Goal: Information Seeking & Learning: Learn about a topic

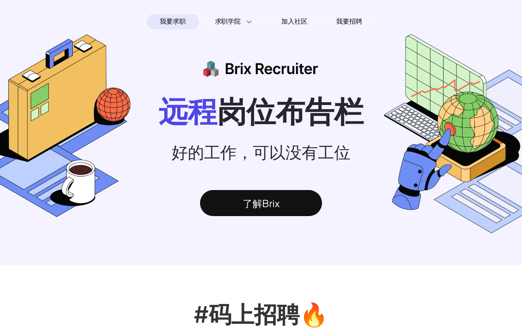
scroll to position [8, 0]
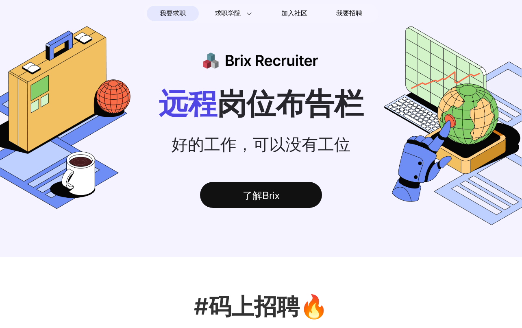
click at [262, 200] on div "了解Brix" at bounding box center [261, 195] width 122 height 26
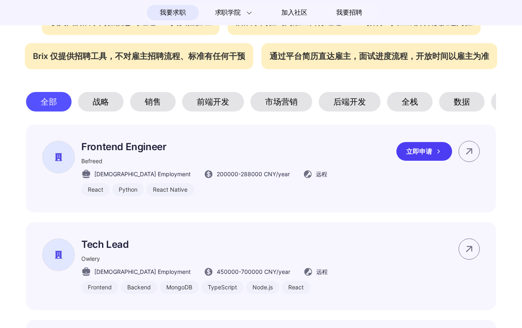
scroll to position [359, 0]
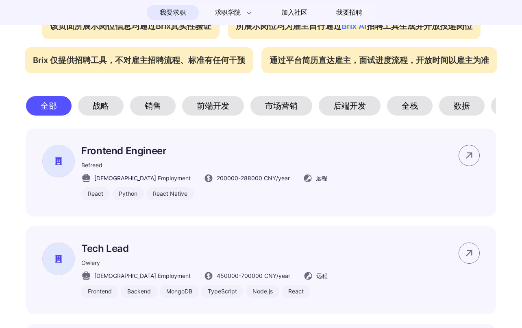
click at [14, 171] on section "#码上招聘🔥 我们与这些组织一起，为[DEMOGRAPHIC_DATA]工作者带来全球工作可能性。 该页面所展示岗位信息均通过Brix真实性验证 所展示岗位均…" at bounding box center [261, 225] width 522 height 639
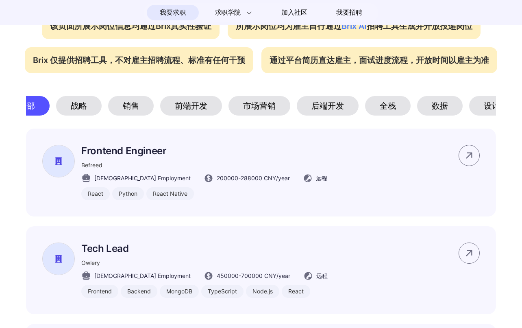
scroll to position [0, 23]
click at [188, 108] on div "前端开发" at bounding box center [190, 106] width 62 height 20
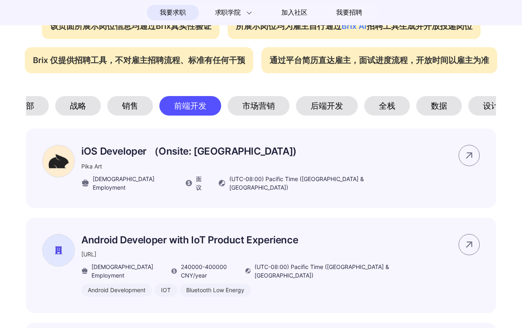
click at [13, 188] on section "#码上招聘🔥 我们与这些组织一起，为[DEMOGRAPHIC_DATA]工作者带来全球工作可能性。 该页面所展示岗位信息均通过Brix真实性验证 所展示岗位均…" at bounding box center [261, 241] width 522 height 671
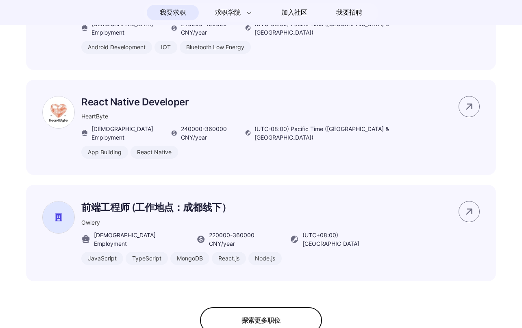
scroll to position [616, 0]
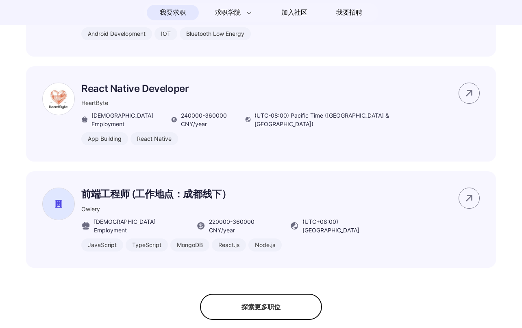
click at [241, 297] on div "探索更多职位" at bounding box center [261, 307] width 122 height 26
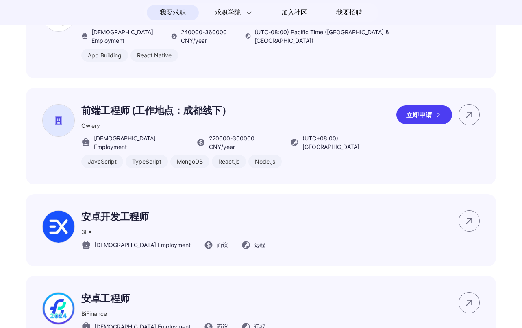
scroll to position [706, 0]
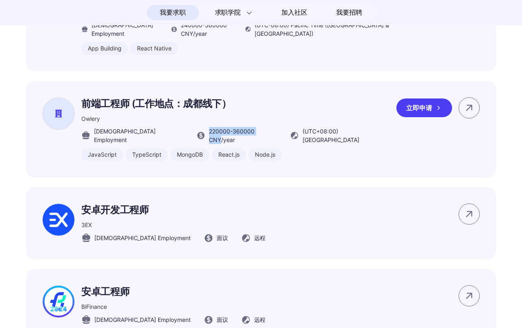
drag, startPoint x: 179, startPoint y: 128, endPoint x: 240, endPoint y: 128, distance: 60.6
click at [240, 128] on span "220000 - 360000 CNY /year" at bounding box center [243, 135] width 68 height 17
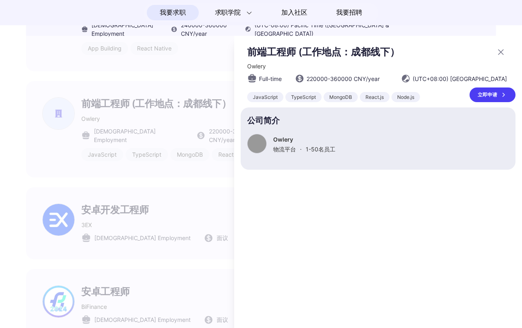
click at [240, 128] on div "前端工程师 (工作地点：成都线下） [GEOGRAPHIC_DATA] Full-time 220000 - 360000 CNY /year (UTC+08…" at bounding box center [378, 182] width 288 height 292
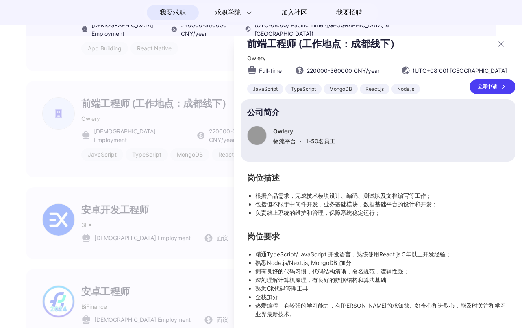
click at [306, 174] on div "前端工程师 (工作地点：成都线下） Owlery Full-time 220000 - 360000 CNY /year (UTC+08:00) Beijin…" at bounding box center [378, 177] width 275 height 281
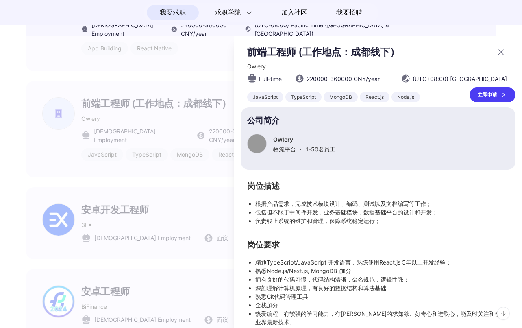
click at [199, 165] on div at bounding box center [261, 182] width 522 height 292
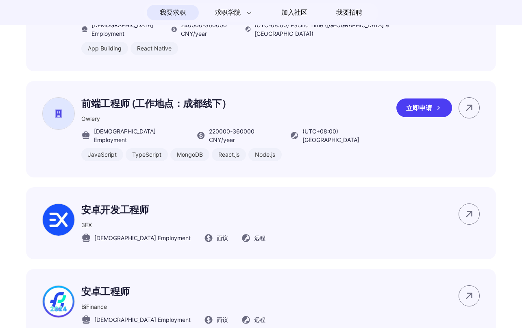
click at [236, 127] on span "220000 - 360000 CNY /year" at bounding box center [243, 135] width 68 height 17
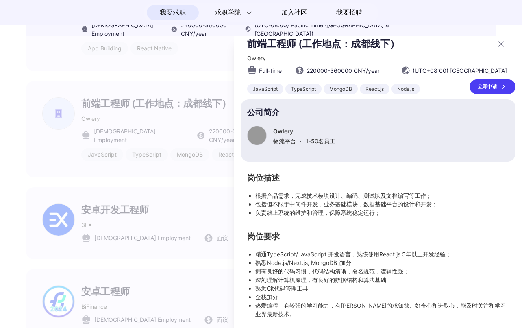
scroll to position [9, 0]
click at [182, 206] on div at bounding box center [261, 182] width 522 height 292
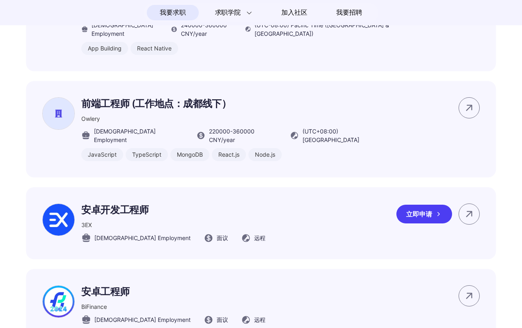
click at [214, 203] on p "安卓开发工程师" at bounding box center [173, 209] width 184 height 13
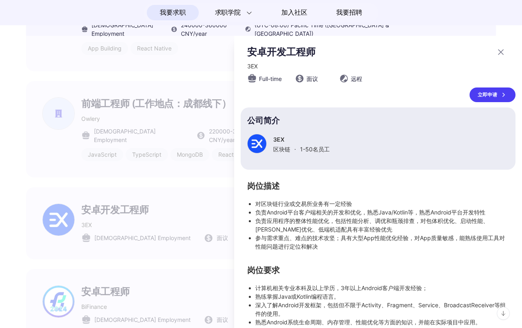
click at [192, 195] on div at bounding box center [261, 182] width 522 height 292
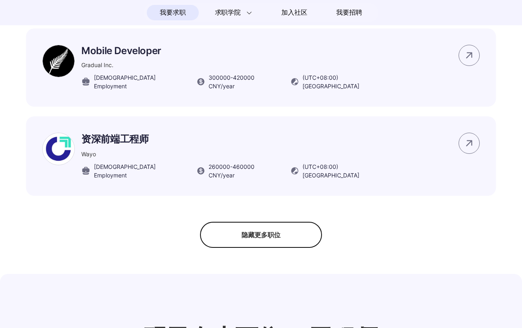
scroll to position [1089, 0]
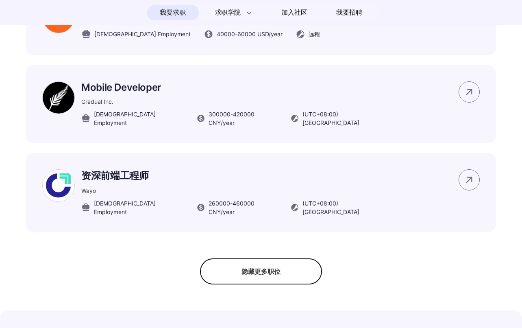
click at [250, 258] on div "隐藏更多职位" at bounding box center [261, 271] width 122 height 26
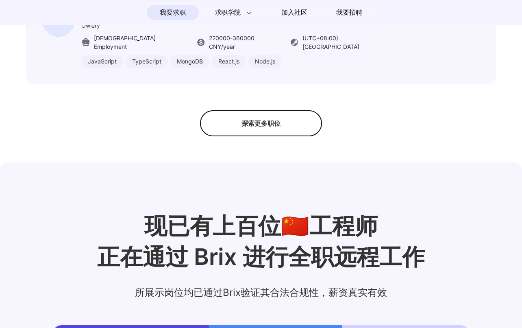
click at [259, 114] on div "探索更多职位" at bounding box center [261, 123] width 122 height 26
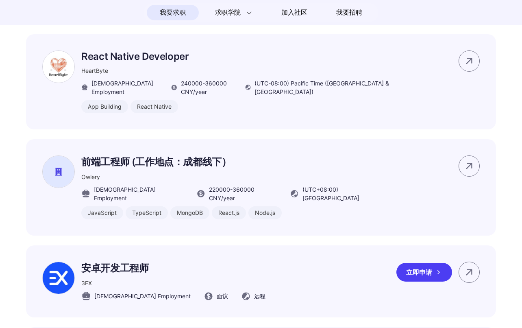
scroll to position [640, 0]
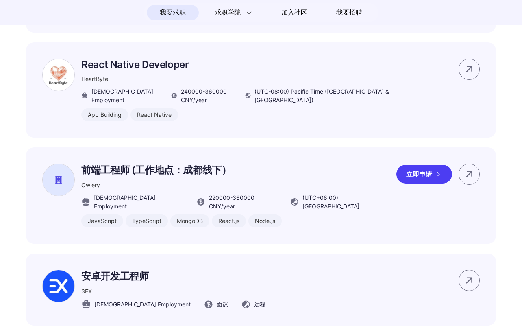
click at [156, 175] on div "前端工程师 (工作地点：成都线下） [GEOGRAPHIC_DATA] [DEMOGRAPHIC_DATA] Employment 220000 - 3600…" at bounding box center [235, 196] width 309 height 64
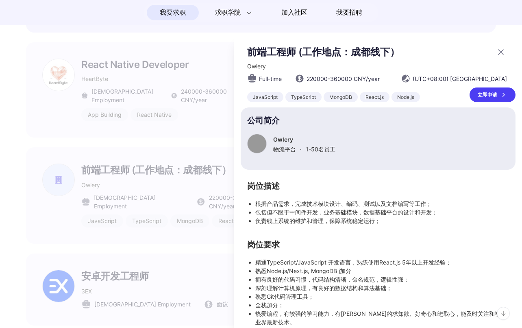
click at [287, 202] on li "根据产品需求，完成技术模块设计、编码、测试以及文档编写等工作；" at bounding box center [383, 203] width 254 height 9
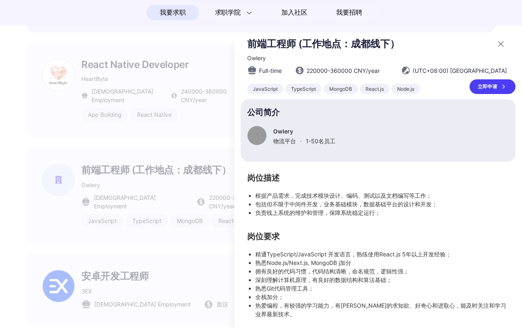
click at [287, 202] on li "包括但不限于中间件开发，业务基础模块，数据基础平台的设计和开发；" at bounding box center [383, 204] width 254 height 9
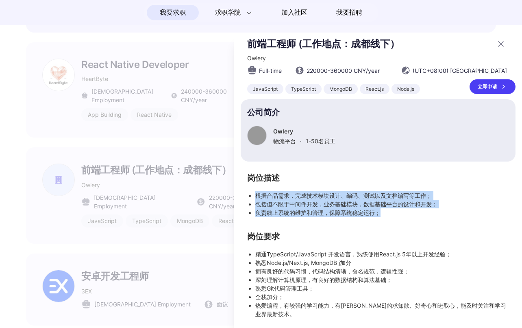
drag, startPoint x: 388, startPoint y: 216, endPoint x: 250, endPoint y: 195, distance: 139.5
click at [250, 195] on ul "根据产品需求，完成技术模块设计、编码、测试以及文档编写等工作； 包括但不限于中间件开发，业务基础模块，数据基础平台的设计和开发； 负责线上系统的维护和管理，保…" at bounding box center [378, 204] width 262 height 26
click at [256, 195] on li "根据产品需求，完成技术模块设计、编码、测试以及文档编写等工作；" at bounding box center [383, 195] width 254 height 9
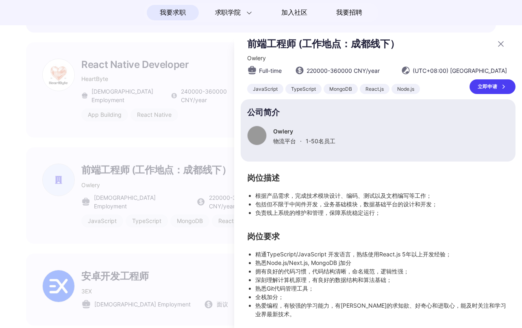
click at [158, 192] on div at bounding box center [261, 182] width 522 height 292
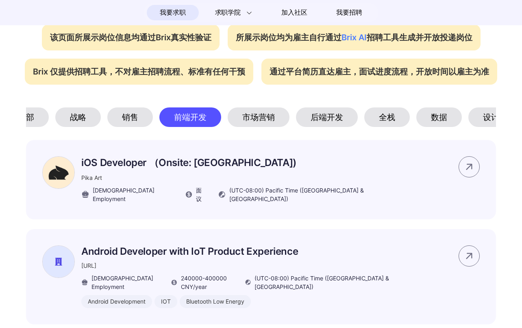
click at [312, 119] on div "后端开发" at bounding box center [327, 117] width 62 height 20
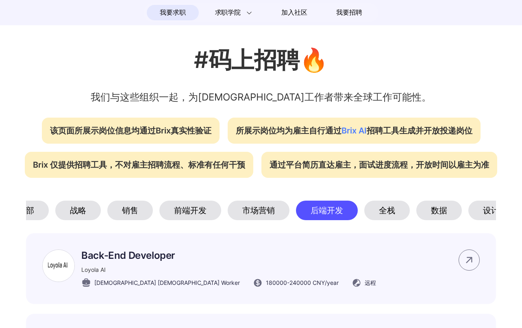
click at [388, 212] on div "全栈" at bounding box center [388, 211] width 46 height 20
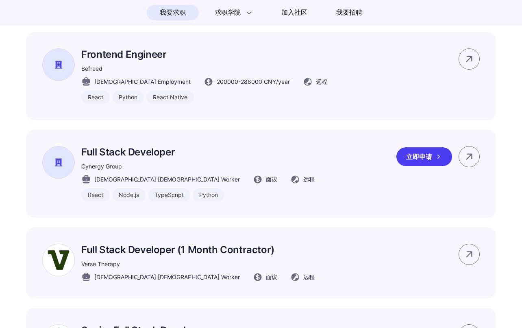
scroll to position [457, 0]
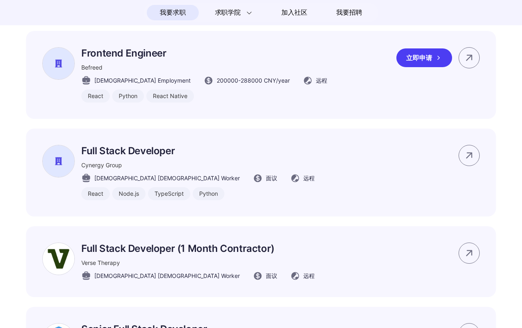
click at [303, 65] on div "Frontend Engineer Befreed [DEMOGRAPHIC_DATA] Employment 200000 - 288000 CNY /ye…" at bounding box center [261, 75] width 470 height 88
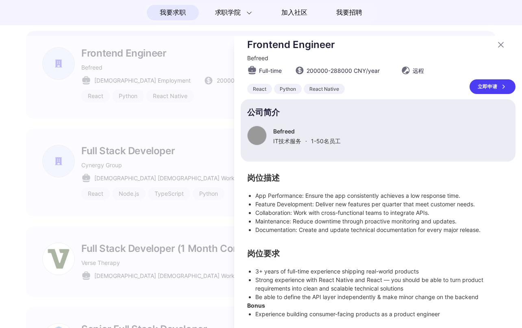
scroll to position [7, 0]
click at [196, 186] on div at bounding box center [261, 182] width 522 height 292
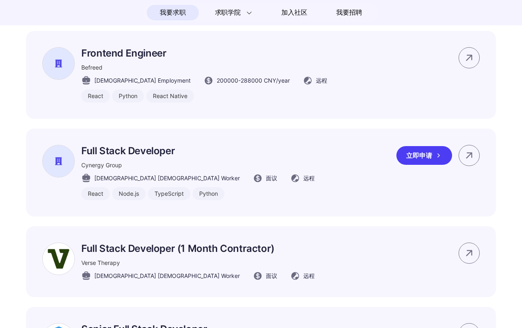
click at [247, 161] on div "Full Stack Developer Cynergy Group [DEMOGRAPHIC_DATA] [DEMOGRAPHIC_DATA] Worker…" at bounding box center [261, 173] width 470 height 88
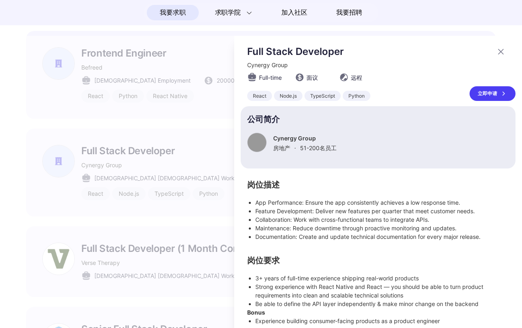
scroll to position [0, 0]
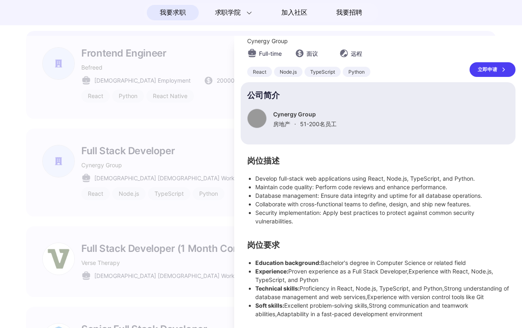
click at [188, 211] on div at bounding box center [261, 182] width 522 height 292
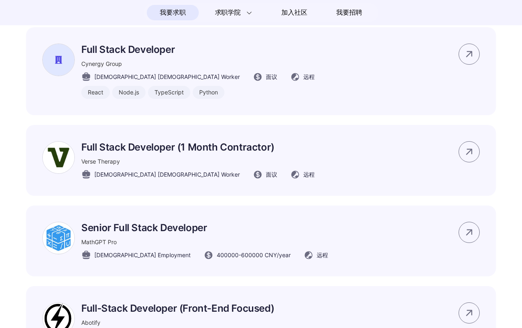
scroll to position [567, 0]
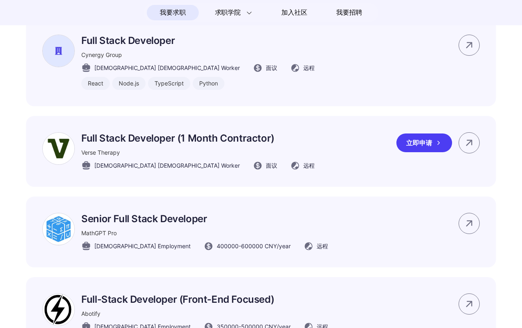
click at [239, 149] on div "Full Stack Developer (1 Month Contractor) Verse Therapy [DEMOGRAPHIC_DATA] [DEM…" at bounding box center [198, 151] width 234 height 38
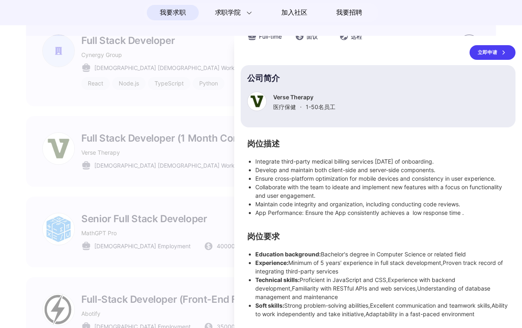
click at [210, 178] on div at bounding box center [261, 182] width 522 height 292
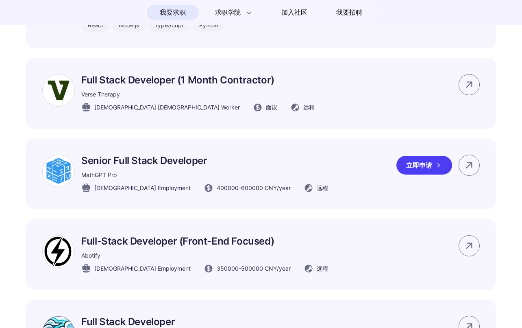
click at [233, 162] on p "Senior Full Stack Developer" at bounding box center [204, 161] width 247 height 12
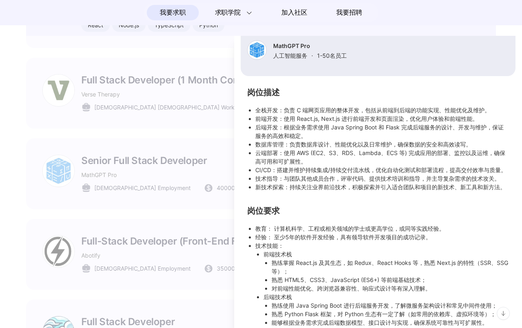
click at [270, 183] on li "新技术探索：持续关注业界前沿技术，积极探索并引入适合团队和项目的新技术、新工具和新方法。" at bounding box center [383, 187] width 254 height 9
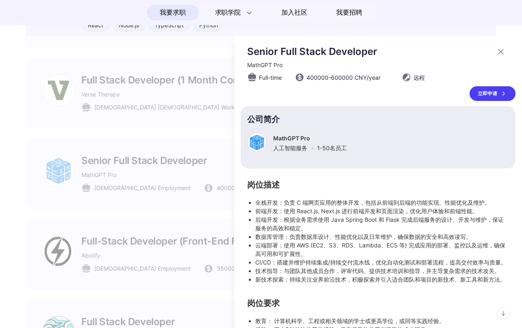
scroll to position [0, 0]
click at [190, 181] on div at bounding box center [261, 182] width 522 height 292
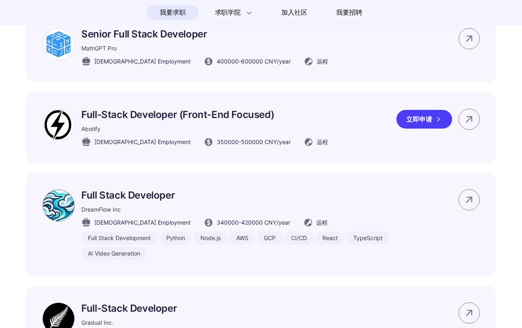
scroll to position [775, 0]
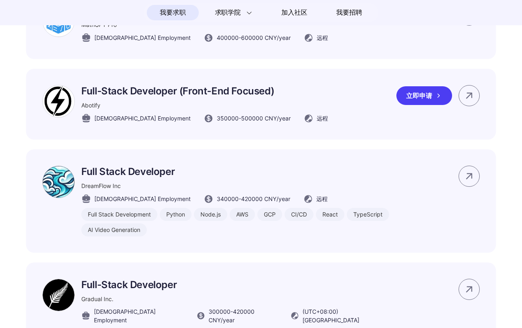
click at [216, 103] on div "Abotify" at bounding box center [204, 105] width 247 height 9
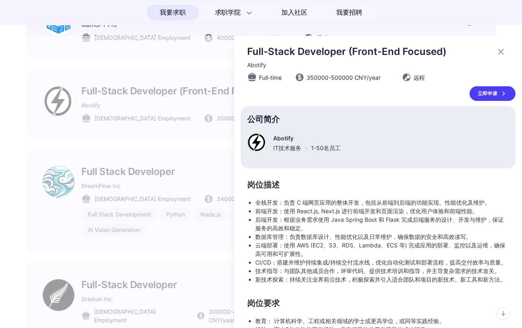
scroll to position [0, 0]
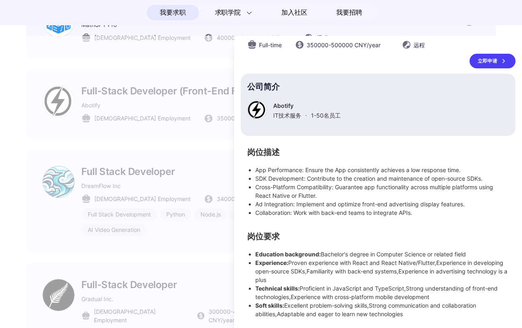
click at [203, 205] on div at bounding box center [261, 182] width 522 height 292
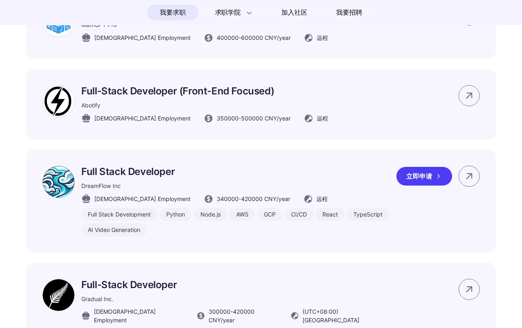
click at [212, 190] on div "DreamFlow Inc" at bounding box center [235, 185] width 309 height 9
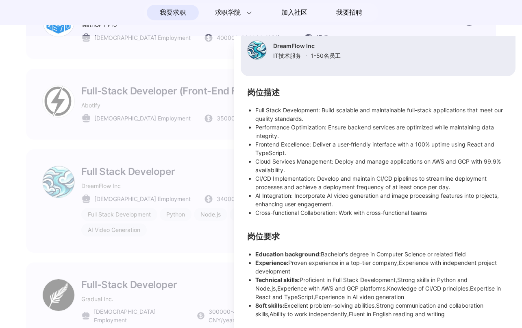
click at [173, 218] on div at bounding box center [261, 182] width 522 height 292
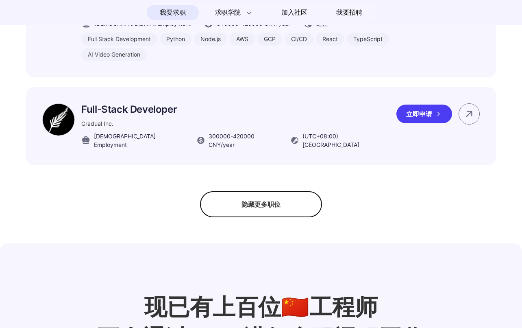
click at [207, 128] on div "Gradual Inc." at bounding box center [235, 123] width 309 height 9
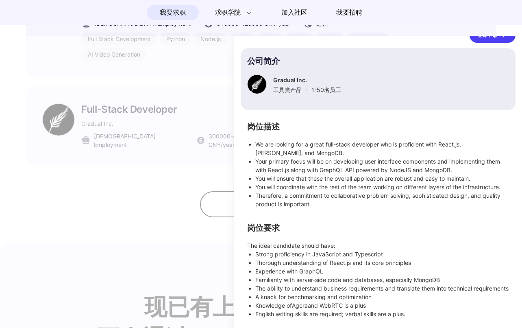
click at [198, 119] on div at bounding box center [261, 182] width 522 height 292
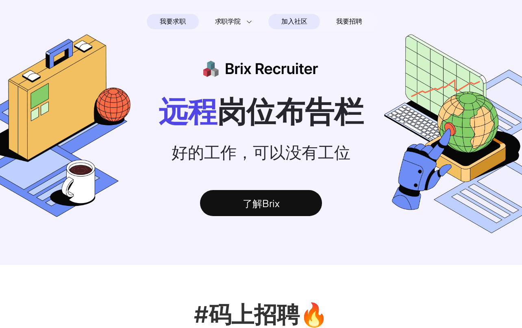
click at [304, 22] on span "加入社区" at bounding box center [295, 21] width 26 height 13
